Goal: Transaction & Acquisition: Purchase product/service

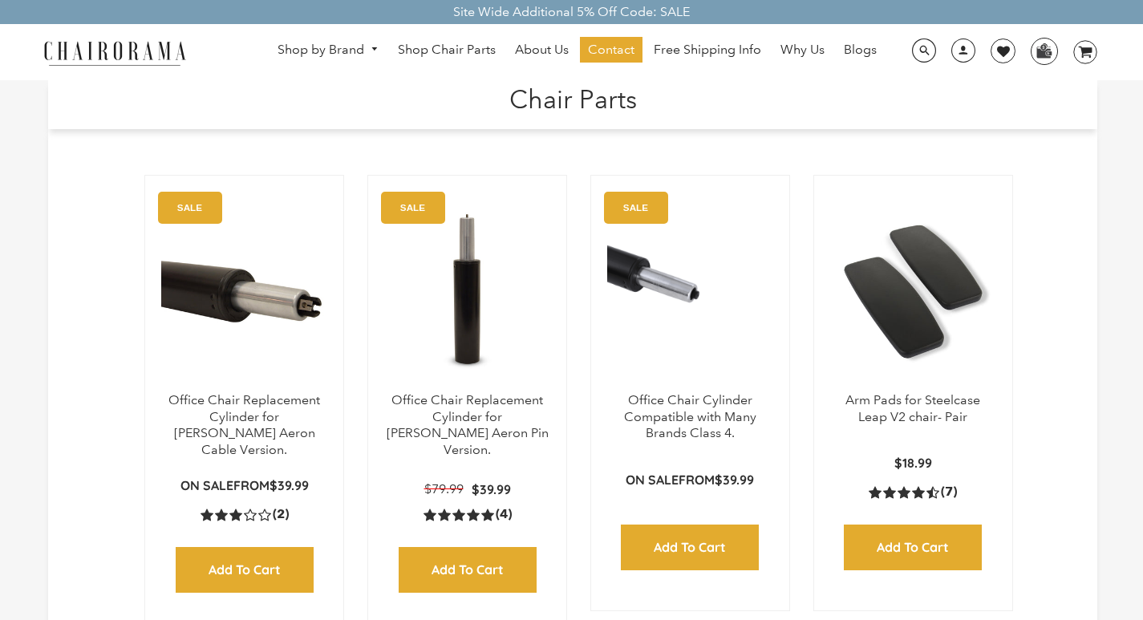
click at [884, 615] on div "Arm Pads for Steelcase Leap V2 chair- Pair $18.99 4.4 rating (7 votes) (7) Add …" at bounding box center [906, 404] width 223 height 470
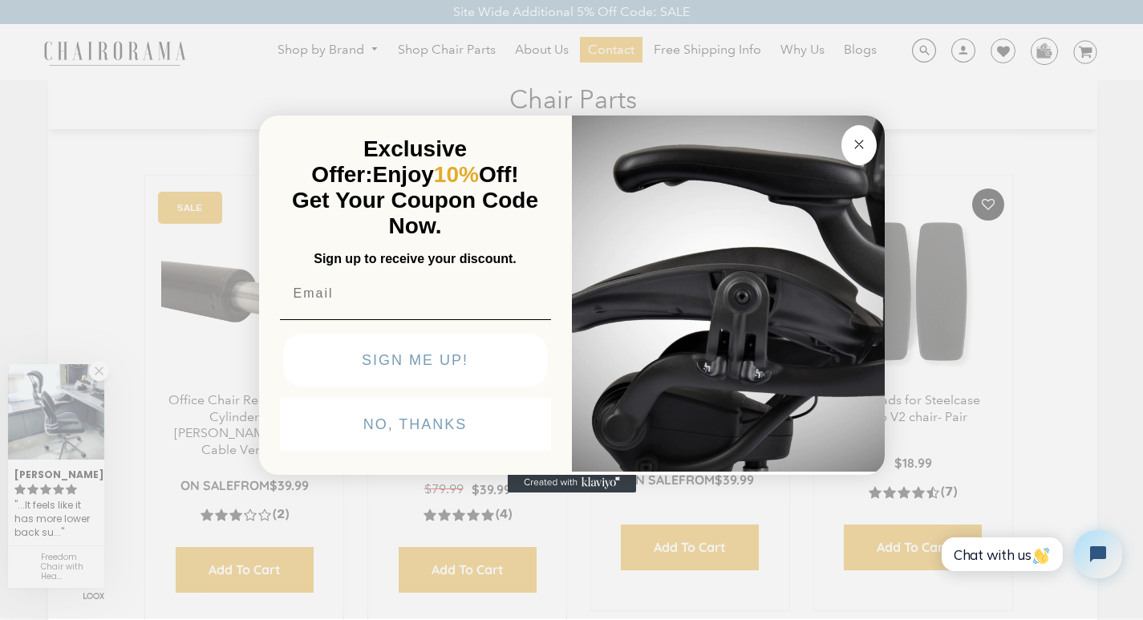
click at [459, 386] on button "SIGN ME UP!" at bounding box center [415, 360] width 265 height 53
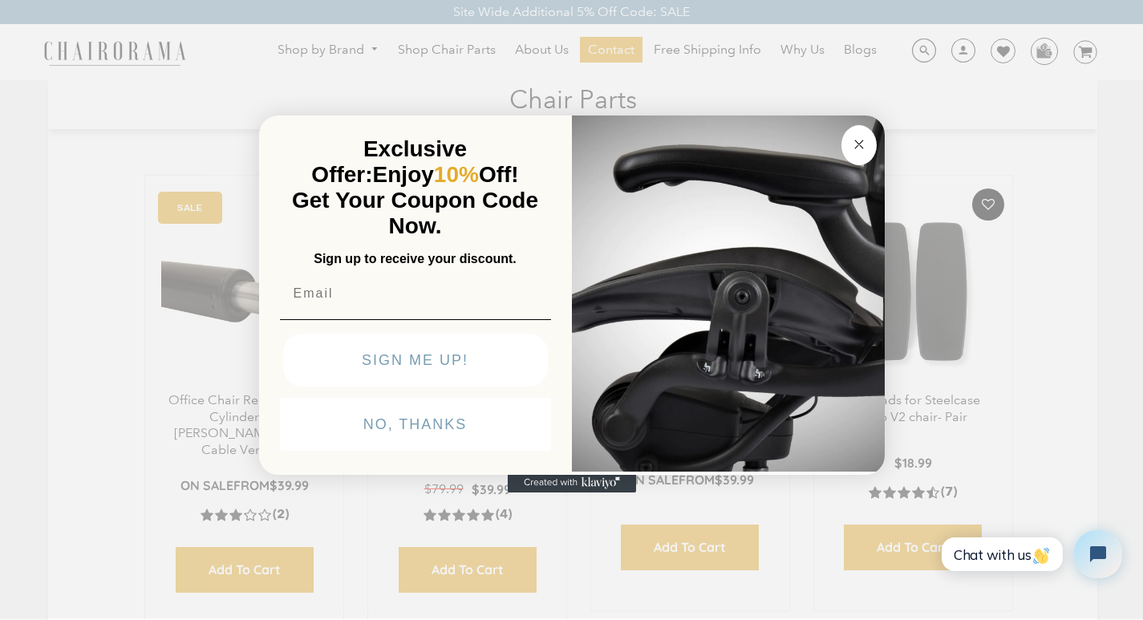
click at [435, 188] on span "Get Your Coupon Code Now." at bounding box center [415, 213] width 246 height 51
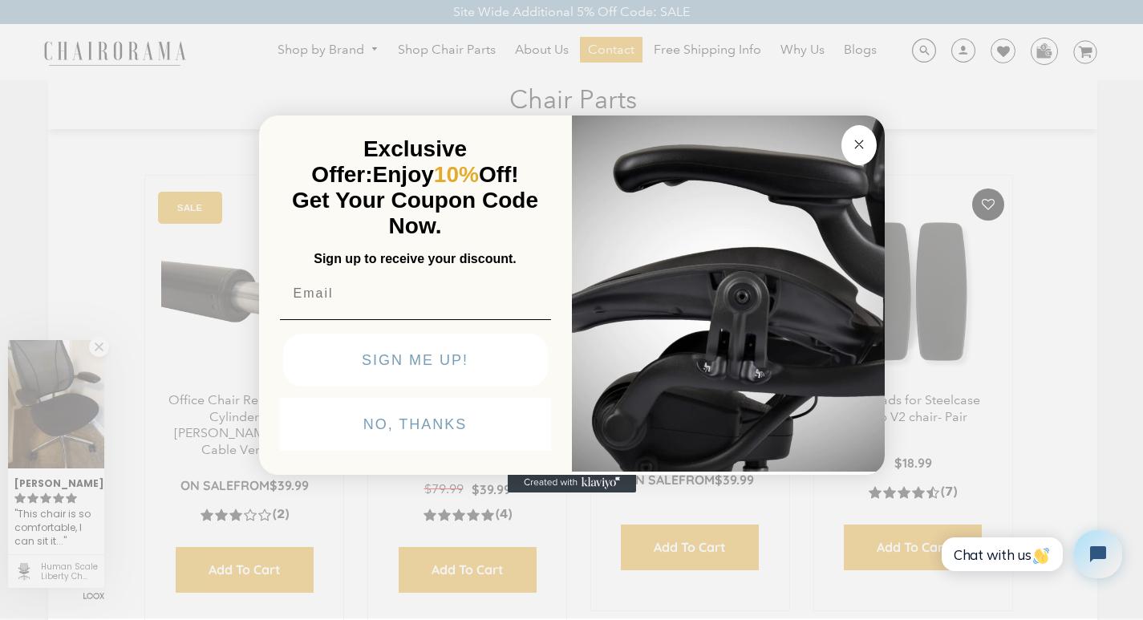
click at [439, 188] on p "Get Your Coupon Code Now." at bounding box center [415, 213] width 265 height 51
click at [687, 112] on img "POPUP Form" at bounding box center [728, 291] width 313 height 359
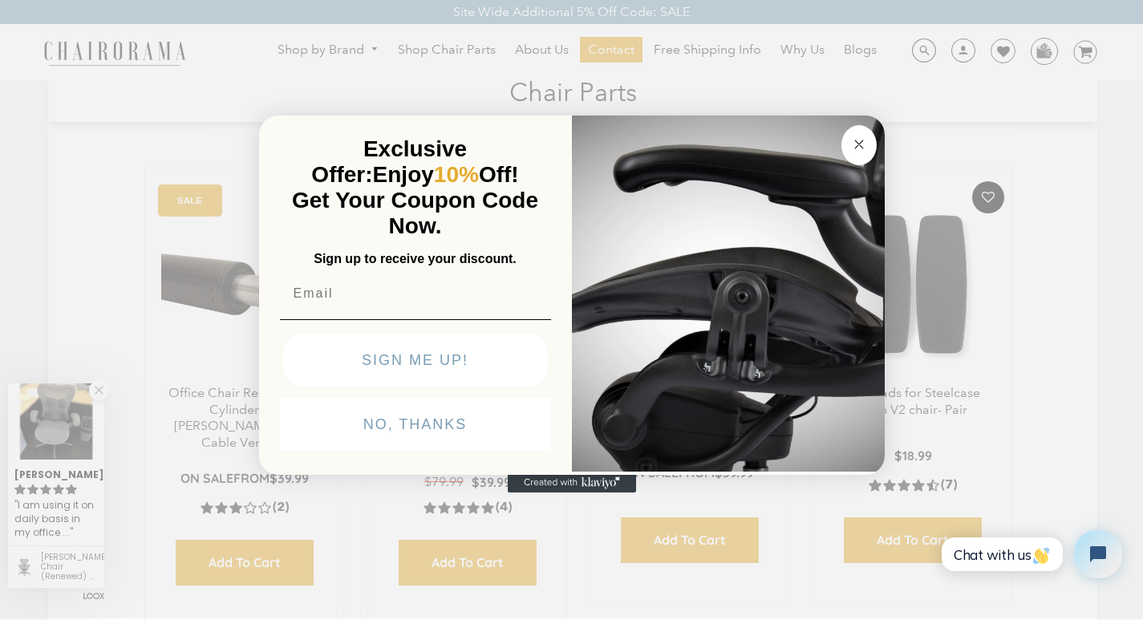
scroll to position [32, 0]
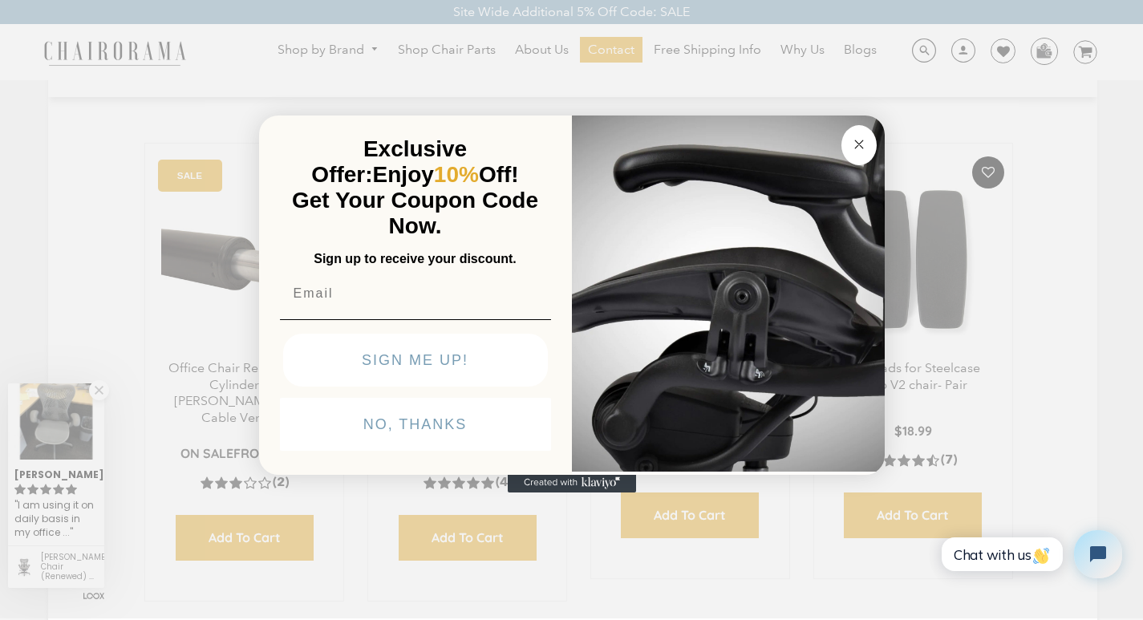
click at [449, 188] on span "Get Your Coupon Code Now." at bounding box center [415, 213] width 246 height 51
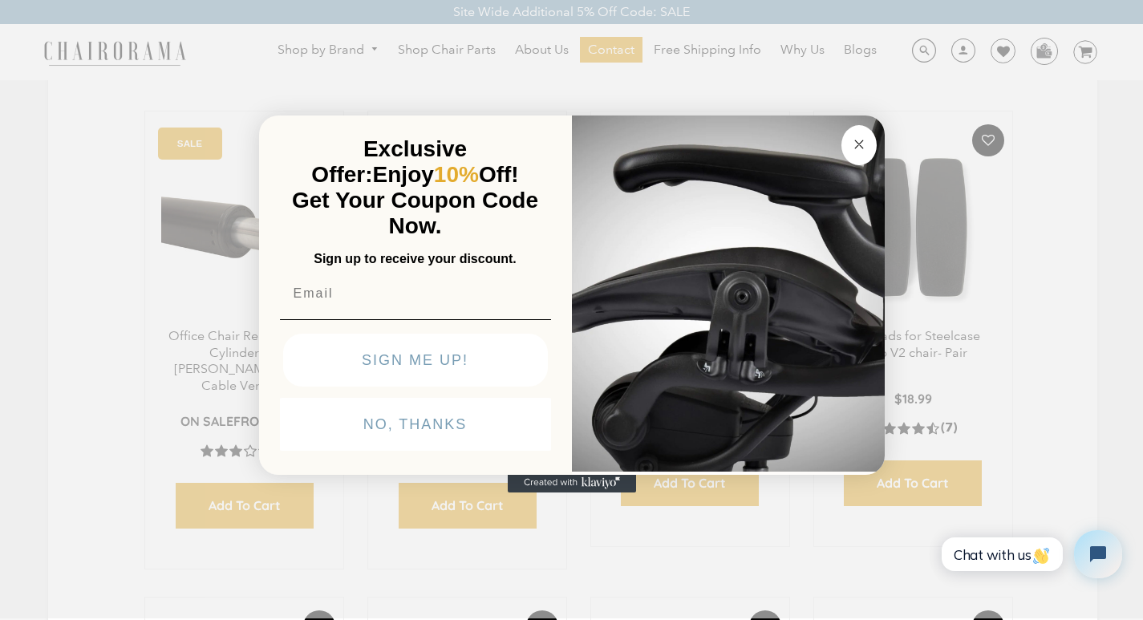
scroll to position [96, 0]
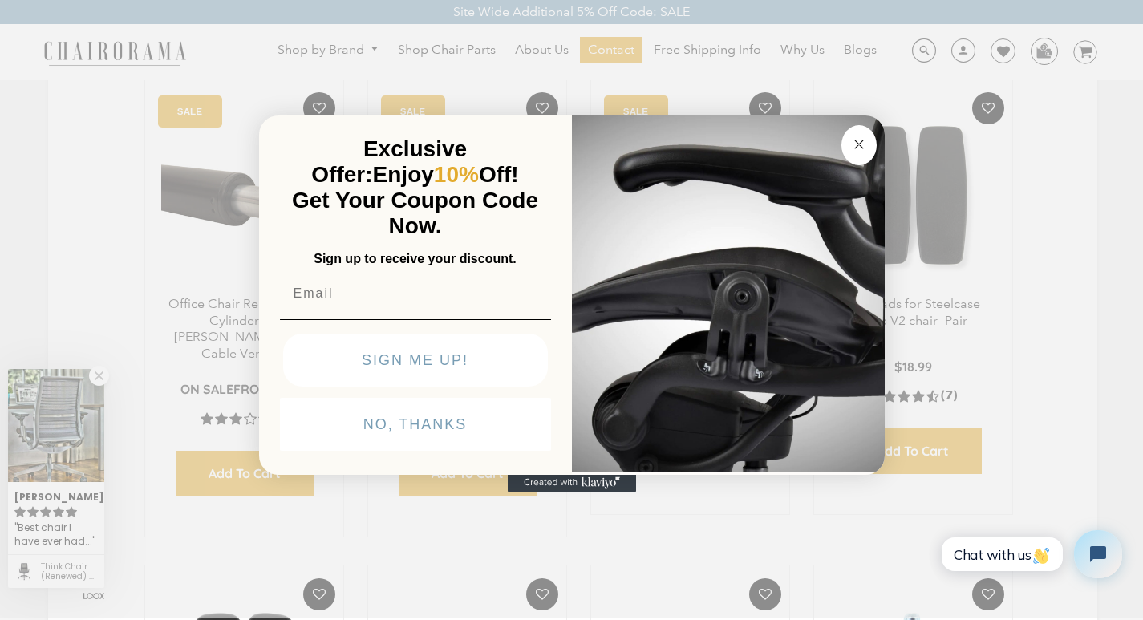
click at [695, 112] on img "POPUP Form" at bounding box center [728, 291] width 313 height 359
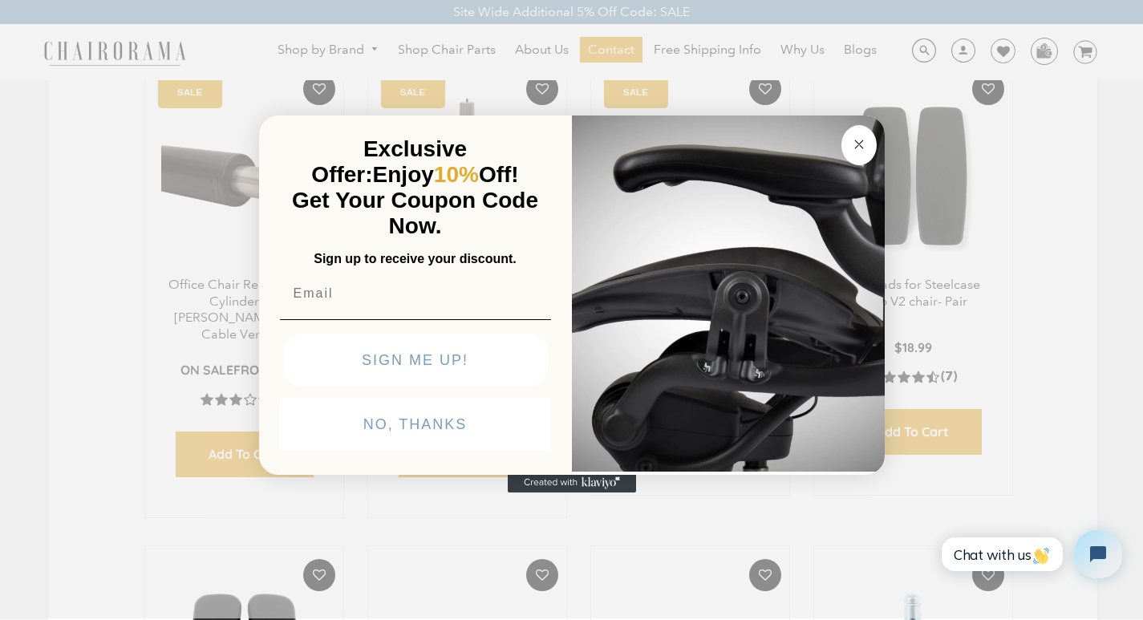
scroll to position [128, 0]
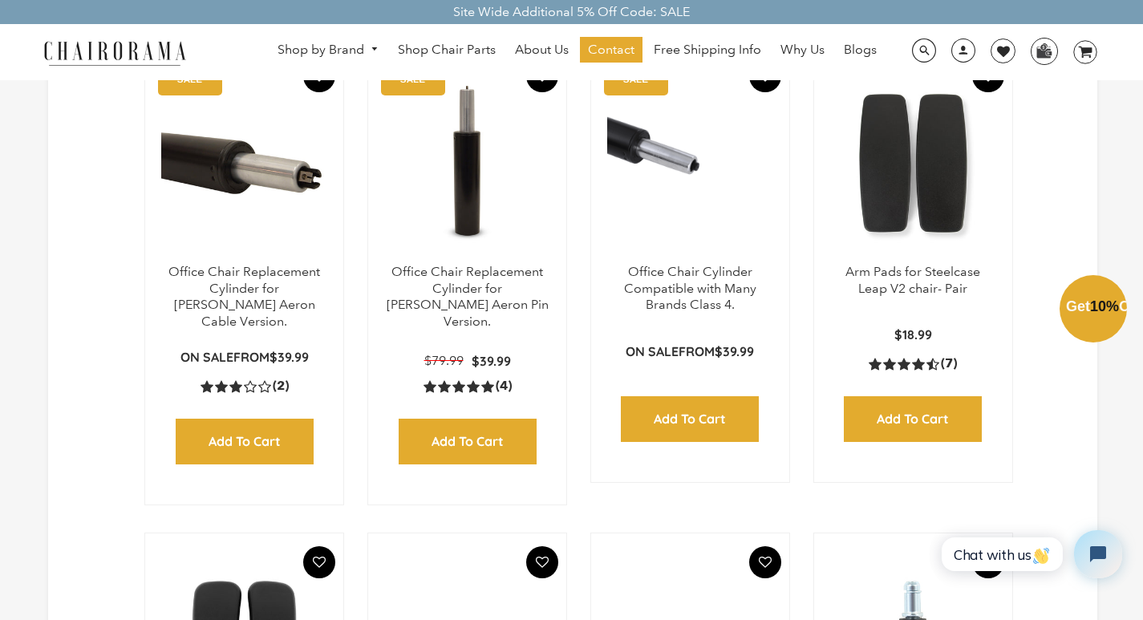
click at [203, 405] on div "Close dialog Exclusive Offer: Enjoy 10% Off! Get Your Coupon Code Now. Sign up …" at bounding box center [571, 308] width 1143 height 620
